Goal: Information Seeking & Learning: Understand process/instructions

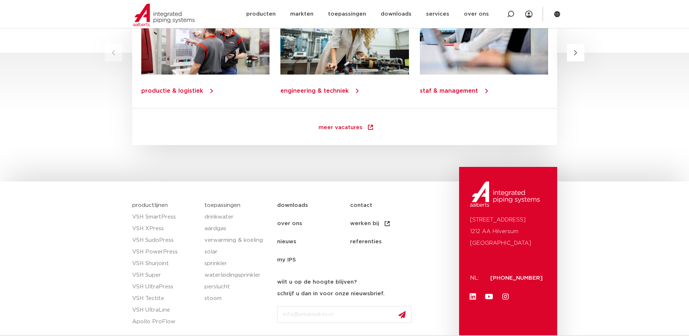
scroll to position [1043, 0]
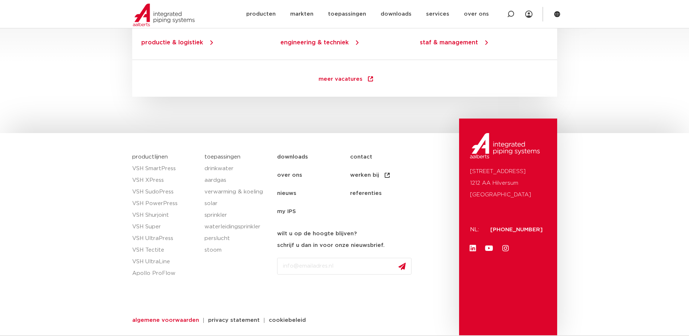
click at [156, 318] on span "algemene voorwaarden" at bounding box center [165, 319] width 67 height 5
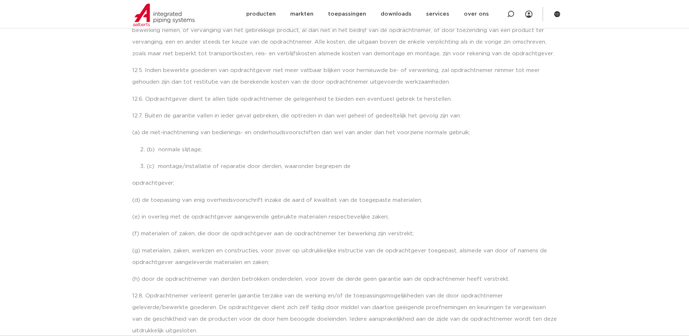
scroll to position [2724, 0]
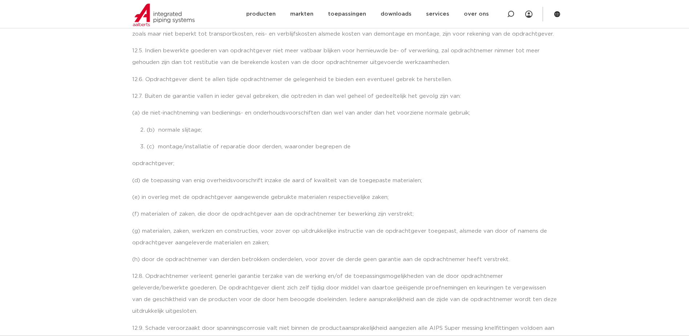
drag, startPoint x: 427, startPoint y: 262, endPoint x: 419, endPoint y: 261, distance: 8.0
click at [427, 270] on p "12.8. Opdrachtnemer verleent generlei garantie terzake van de werking en/of de …" at bounding box center [344, 293] width 425 height 46
